Goal: Manage account settings

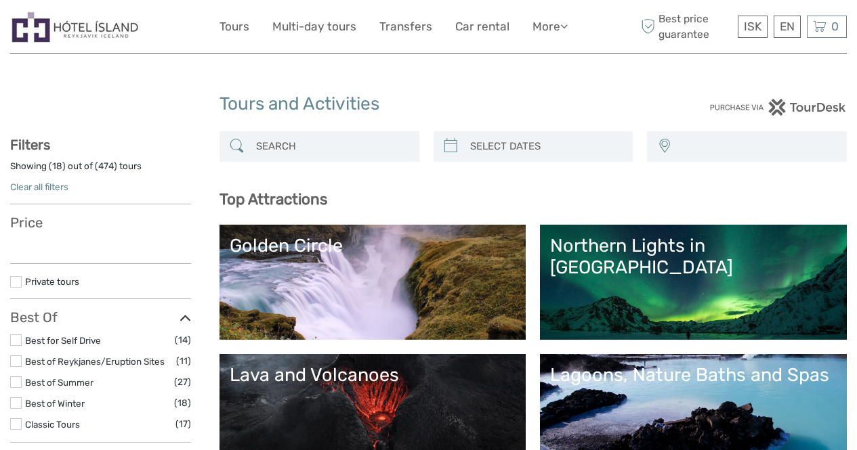
select select
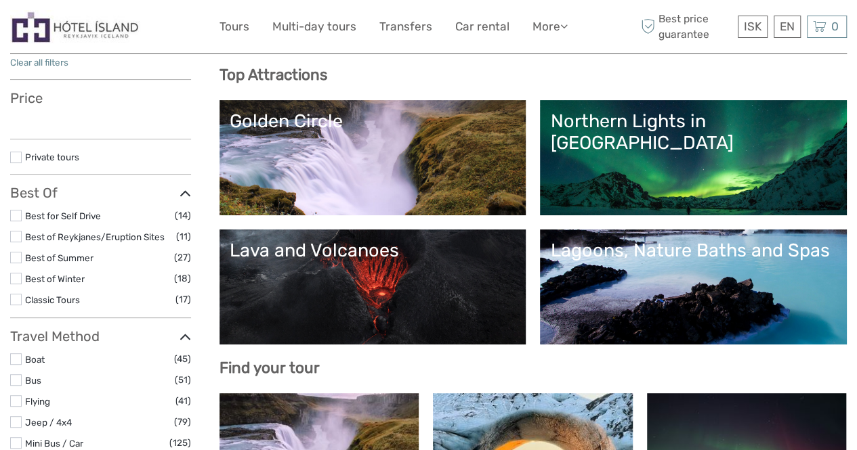
scroll to position [125, 0]
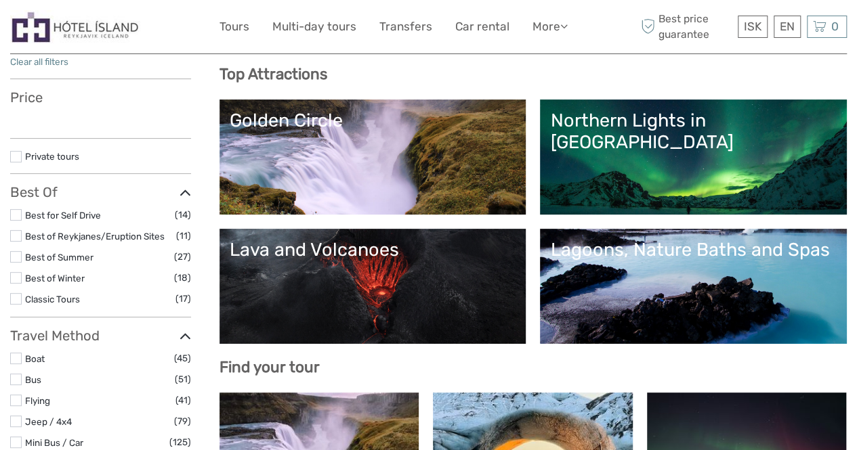
select select
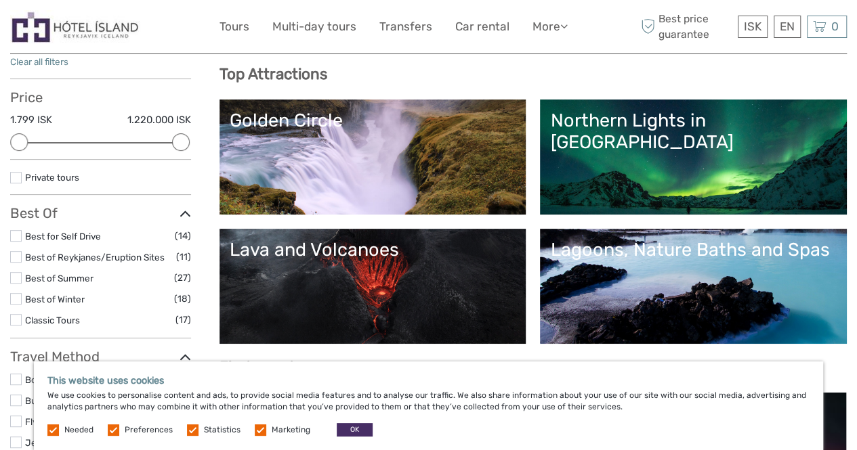
scroll to position [126, 0]
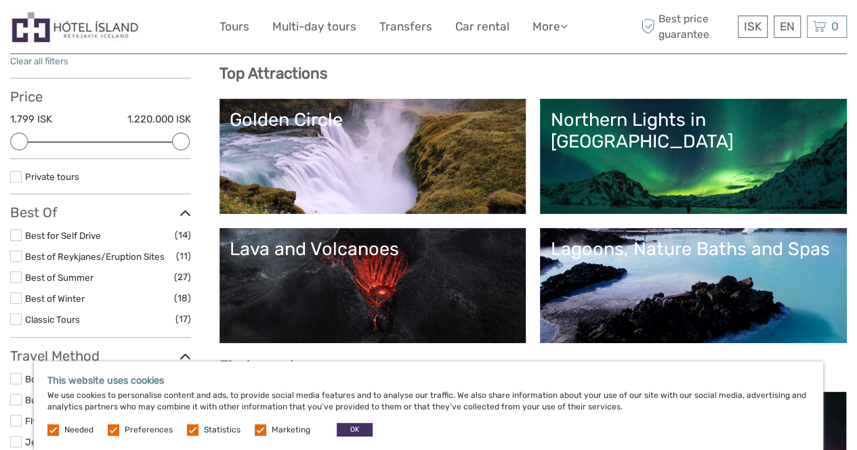
click at [190, 429] on label at bounding box center [193, 431] width 12 height 12
click at [0, 0] on input "checkbox" at bounding box center [0, 0] width 0 height 0
click at [265, 433] on span "Marketing" at bounding box center [284, 429] width 58 height 9
click at [261, 429] on label at bounding box center [261, 431] width 12 height 12
click at [0, 0] on input "checkbox" at bounding box center [0, 0] width 0 height 0
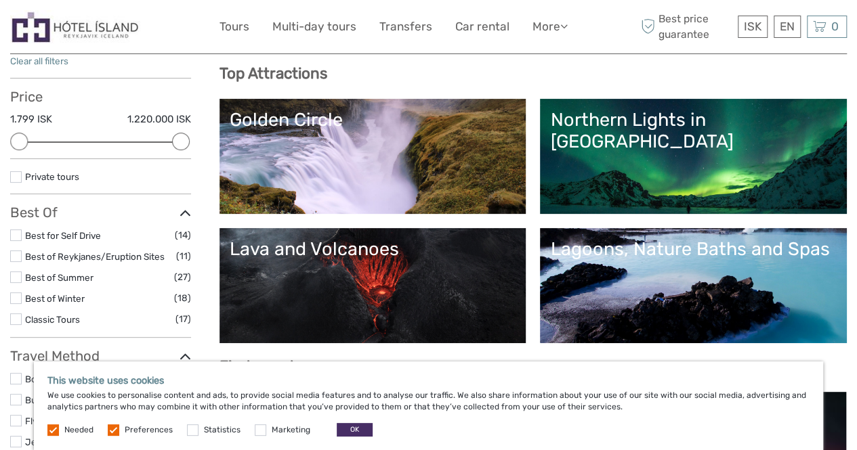
click at [115, 433] on label at bounding box center [114, 431] width 12 height 12
click at [0, 0] on input "checkbox" at bounding box center [0, 0] width 0 height 0
click at [356, 431] on button "OK" at bounding box center [355, 430] width 36 height 14
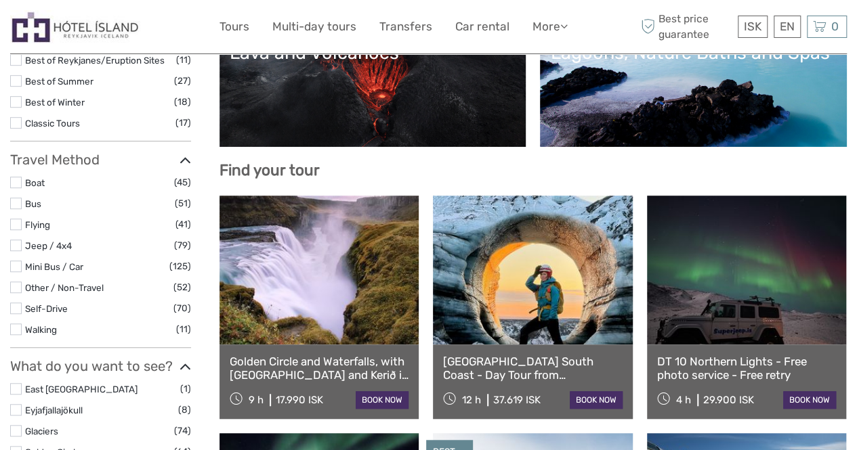
scroll to position [0, 0]
